Goal: Information Seeking & Learning: Learn about a topic

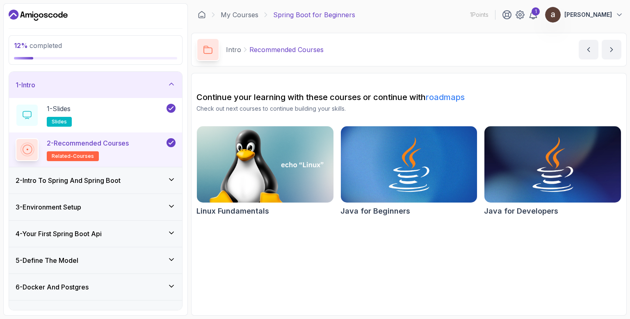
click at [118, 151] on h2 "2 - Recommended Courses related-courses" at bounding box center [88, 149] width 82 height 23
click at [115, 143] on p "2 - Recommended Courses" at bounding box center [88, 143] width 82 height 10
click at [169, 179] on icon at bounding box center [171, 180] width 8 height 8
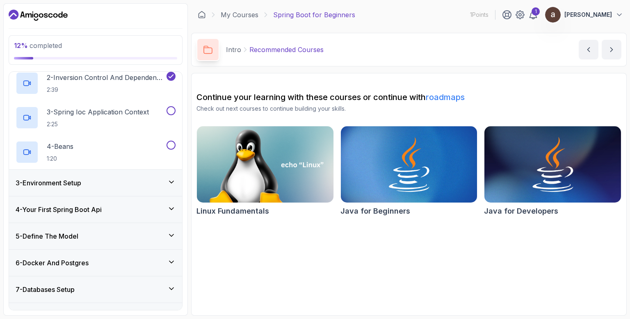
scroll to position [98, 0]
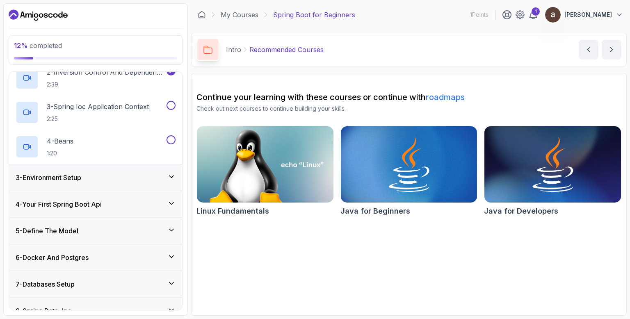
click at [168, 174] on icon at bounding box center [171, 177] width 8 height 8
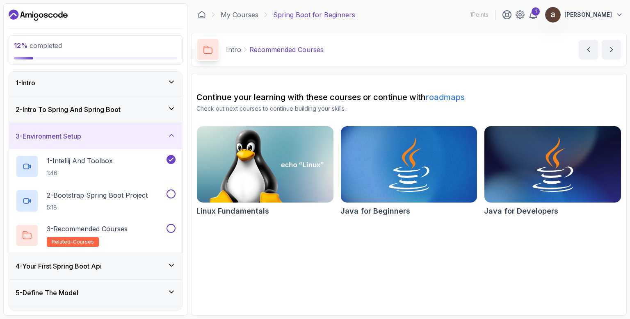
scroll to position [0, 0]
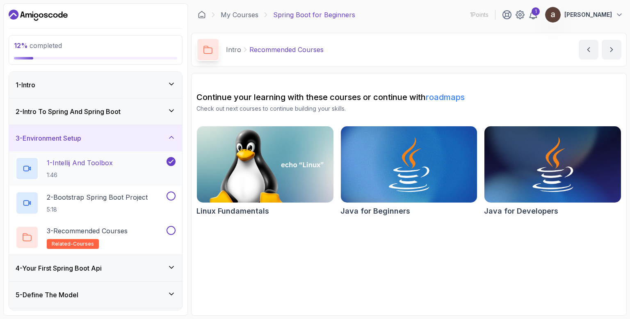
click at [107, 169] on h2 "1 - Intellij And Toolbox 1:46" at bounding box center [80, 168] width 66 height 21
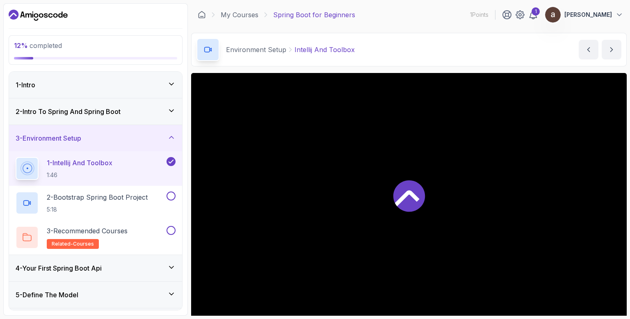
scroll to position [49, 0]
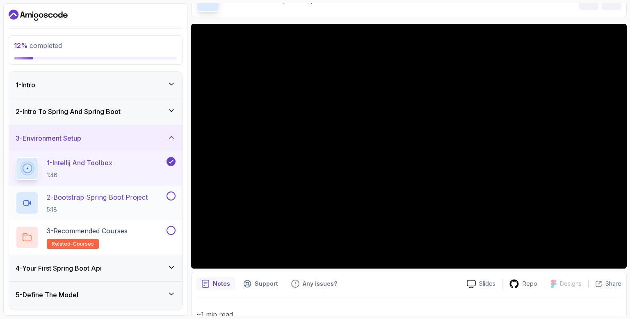
click at [135, 206] on p "5:18" at bounding box center [97, 210] width 101 height 8
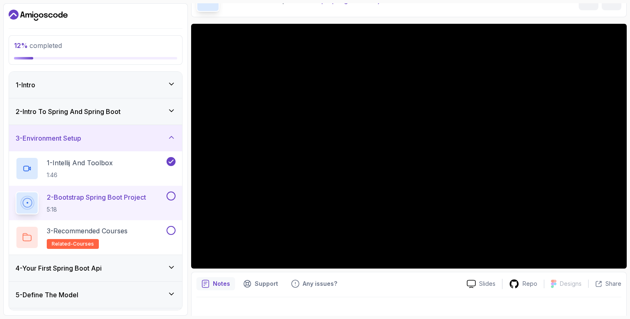
click at [53, 17] on icon "Dashboard" at bounding box center [38, 15] width 59 height 13
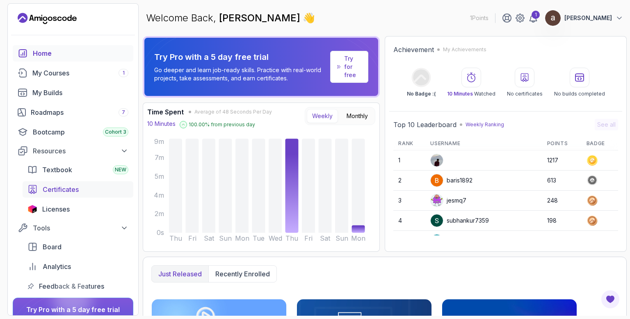
click at [66, 187] on span "Certificates" at bounding box center [61, 190] width 36 height 10
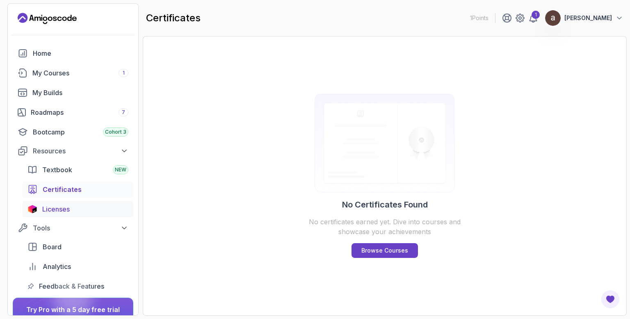
click at [61, 210] on span "Licenses" at bounding box center [55, 209] width 27 height 10
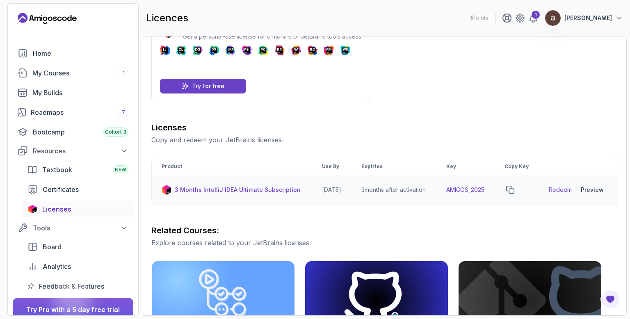
scroll to position [49, 0]
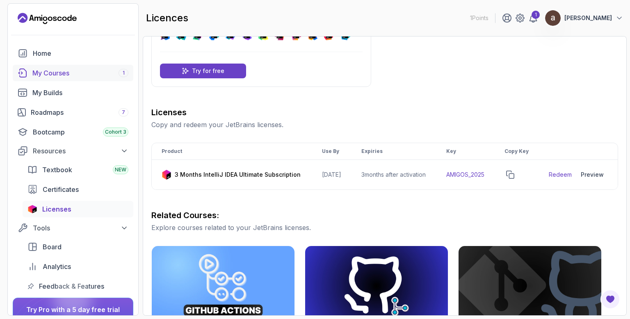
click at [47, 74] on div "My Courses 1" at bounding box center [80, 73] width 96 height 10
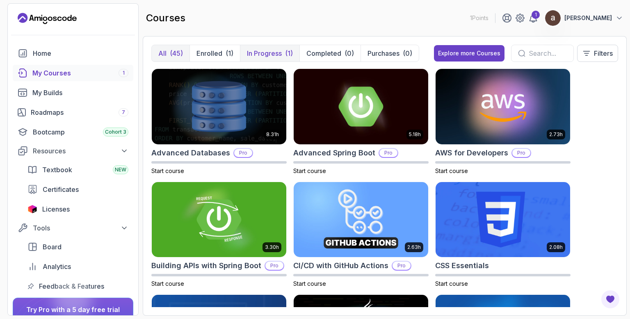
click at [258, 53] on p "In Progress" at bounding box center [264, 53] width 35 height 10
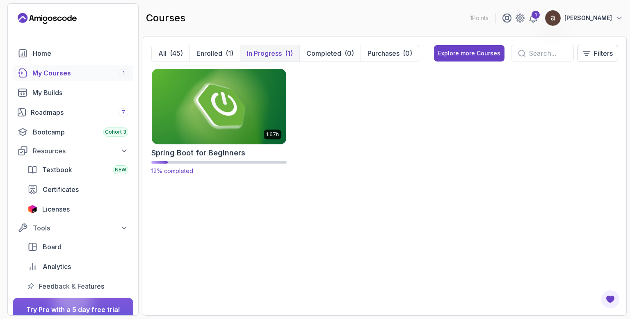
click at [230, 108] on img at bounding box center [219, 106] width 141 height 79
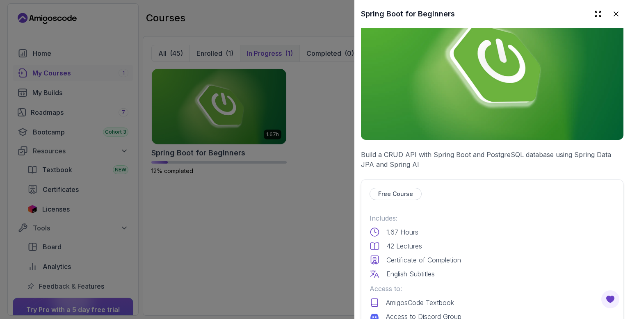
scroll to position [148, 0]
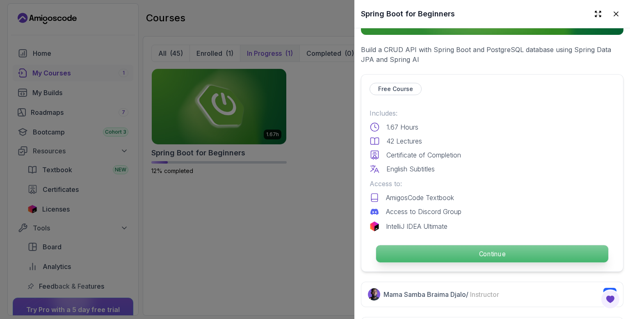
click at [463, 250] on p "Continue" at bounding box center [492, 253] width 232 height 17
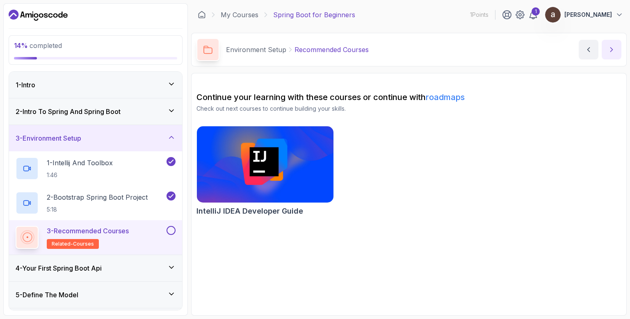
click at [613, 55] on button "next content" at bounding box center [612, 50] width 20 height 20
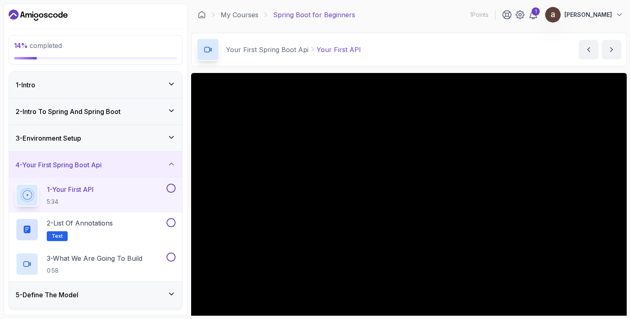
click at [174, 136] on icon at bounding box center [171, 137] width 8 height 8
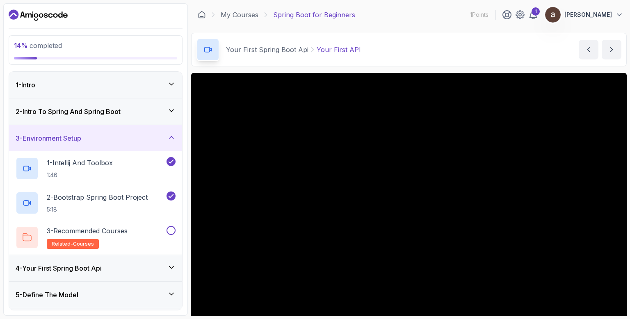
click at [171, 135] on icon at bounding box center [171, 137] width 8 height 8
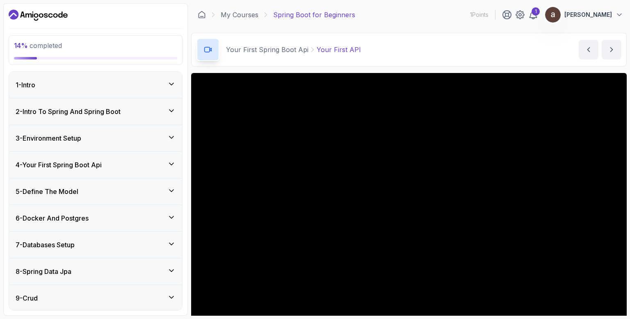
scroll to position [49, 0]
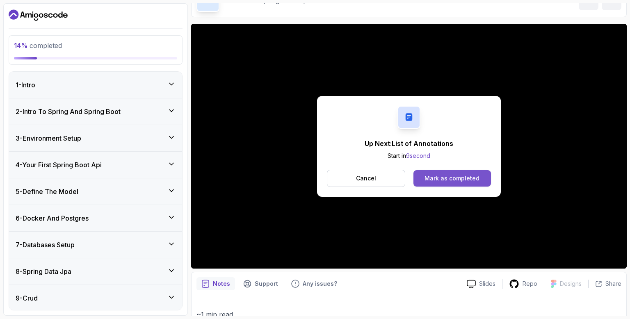
click at [453, 178] on div "Mark as completed" at bounding box center [452, 178] width 55 height 8
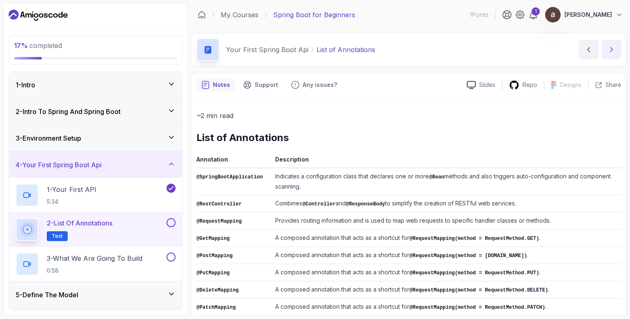
click at [612, 54] on button "next content" at bounding box center [612, 50] width 20 height 20
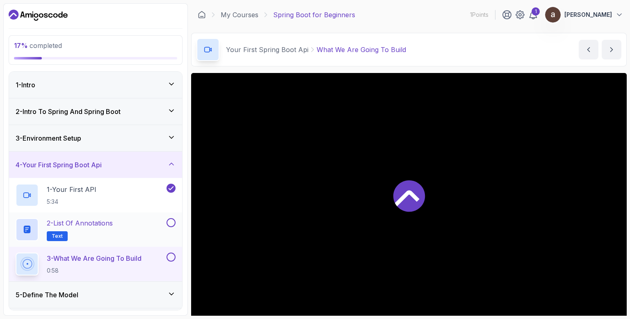
click at [171, 223] on button at bounding box center [171, 222] width 9 height 9
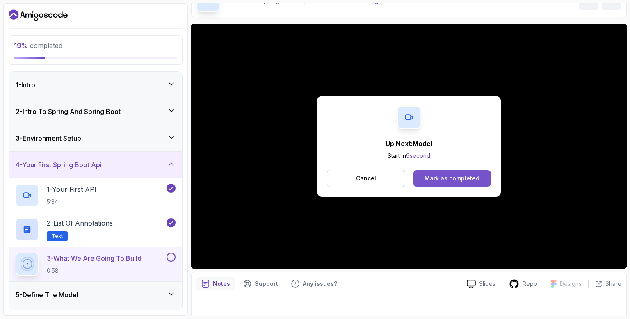
click at [457, 176] on div "Mark as completed" at bounding box center [452, 178] width 55 height 8
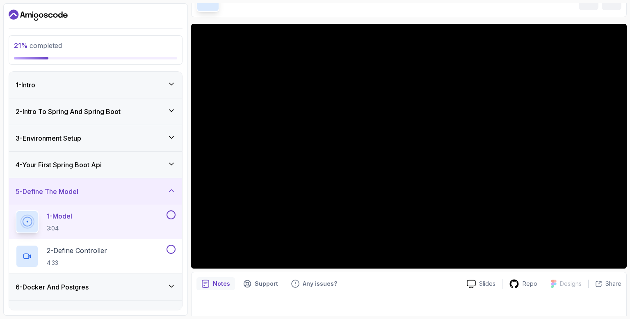
scroll to position [49, 0]
